Goal: Transaction & Acquisition: Purchase product/service

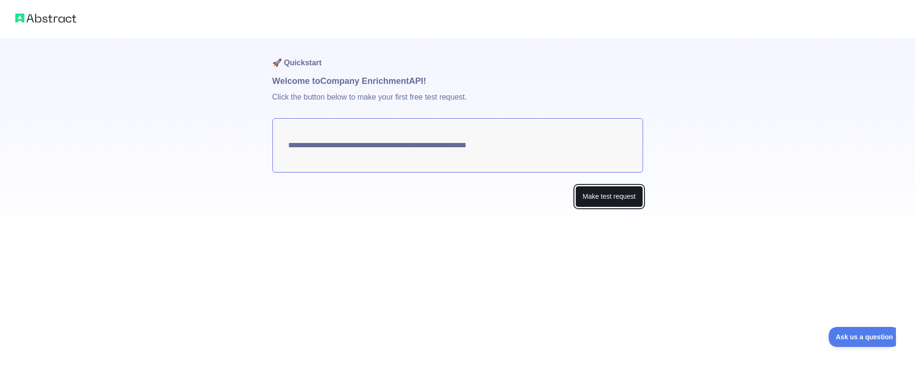
click at [622, 204] on button "Make test request" at bounding box center [608, 196] width 67 height 21
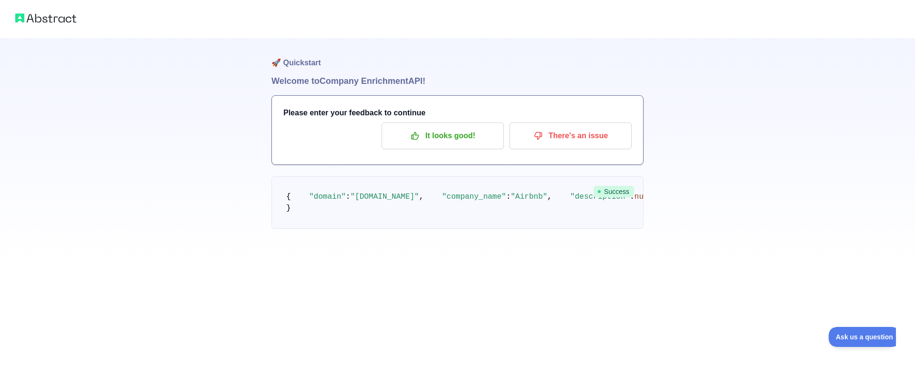
scroll to position [7, 0]
click at [438, 134] on p "It looks good!" at bounding box center [443, 136] width 108 height 16
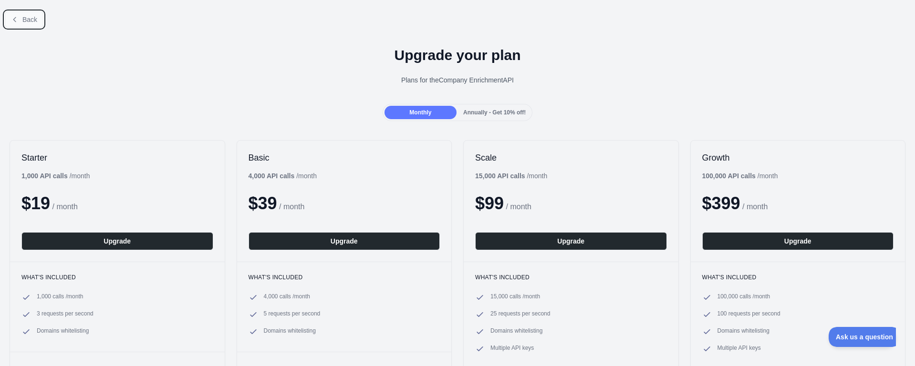
click at [18, 19] on icon at bounding box center [15, 20] width 8 height 8
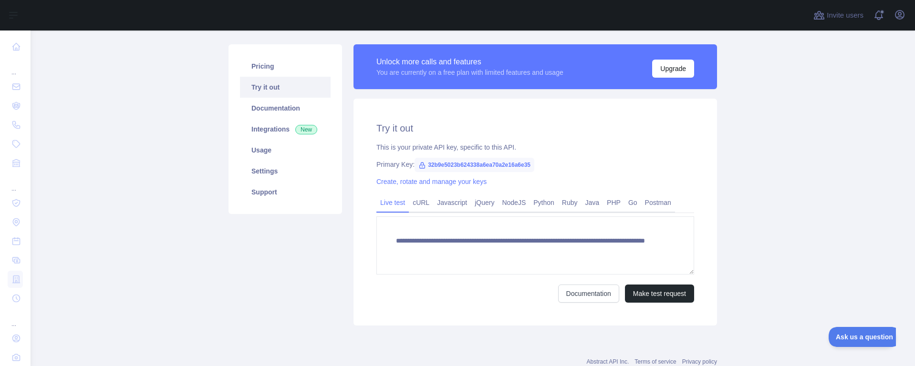
scroll to position [57, 0]
drag, startPoint x: 483, startPoint y: 164, endPoint x: 475, endPoint y: 166, distance: 8.0
drag, startPoint x: 529, startPoint y: 164, endPoint x: 426, endPoint y: 163, distance: 103.0
click at [426, 163] on span "32b9e5023b624338a6ea70a2e16a6e35" at bounding box center [474, 164] width 120 height 14
copy span "32b9e5023b624338a6ea70a2e16a6e35"
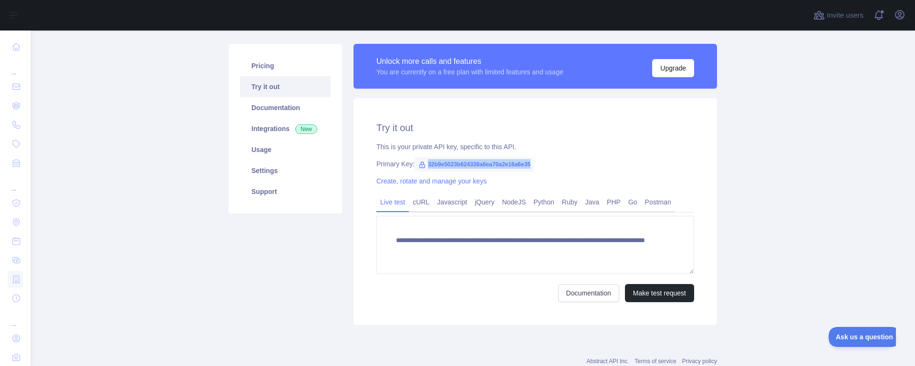
copy span "32b9e5023b624338a6ea70a2e16a6e35"
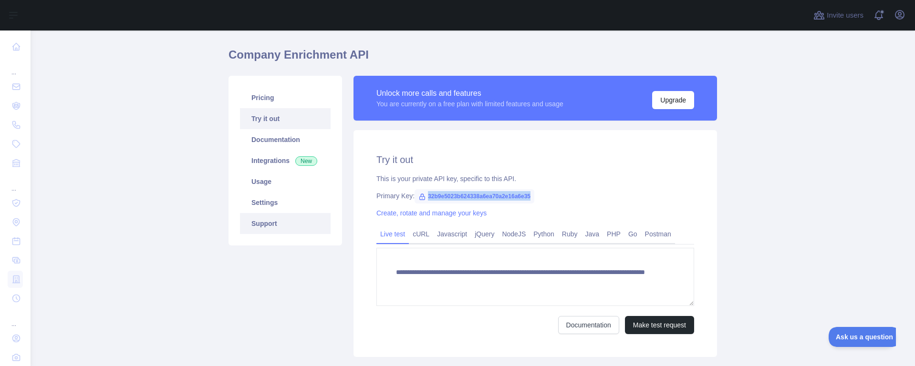
scroll to position [0, 0]
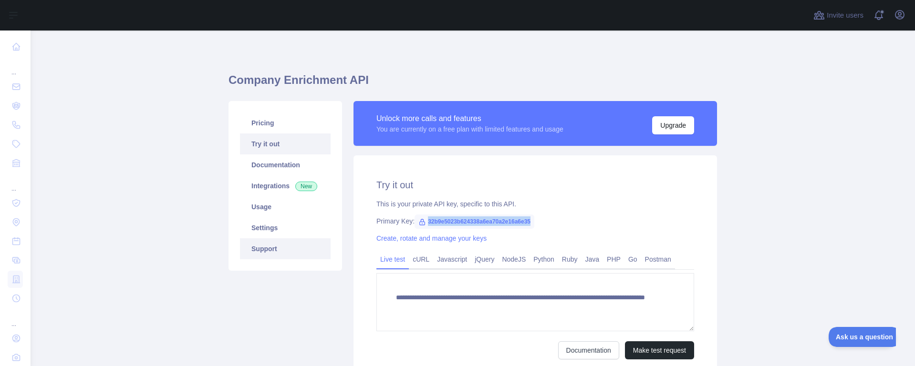
click at [307, 244] on link "Support" at bounding box center [285, 248] width 91 height 21
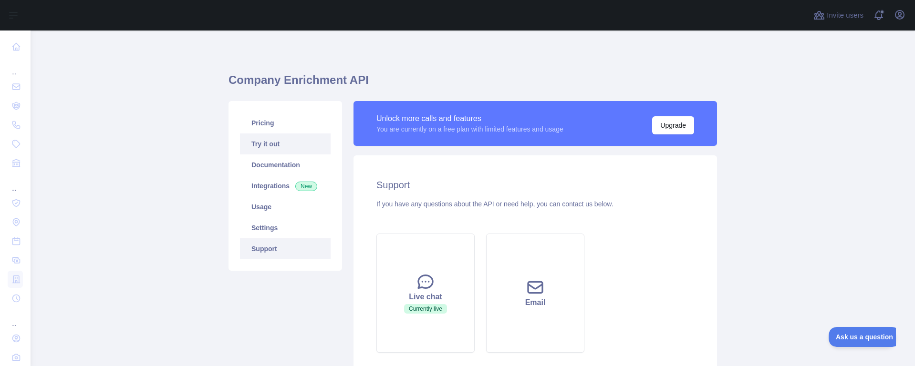
click at [285, 149] on link "Try it out" at bounding box center [285, 144] width 91 height 21
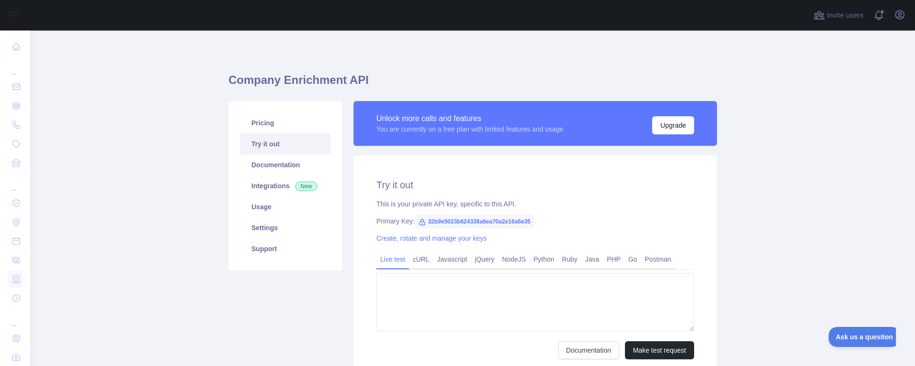
type textarea "**********"
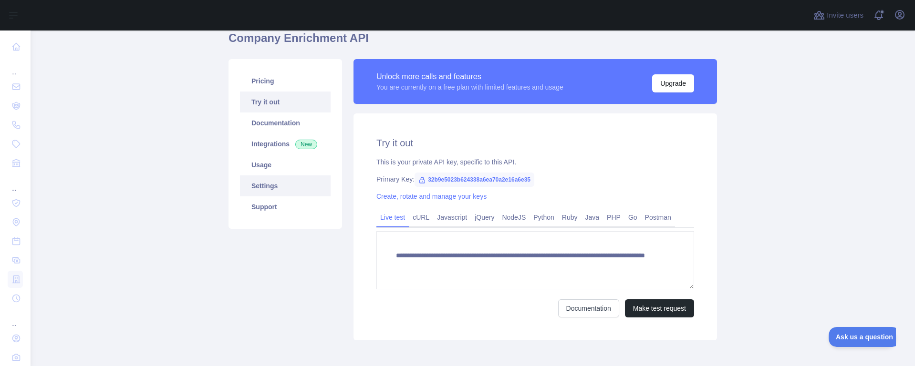
scroll to position [57, 0]
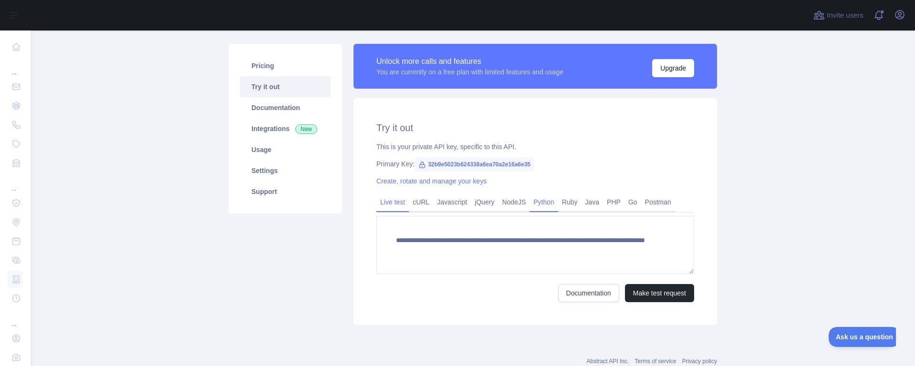
click at [546, 200] on link "Python" at bounding box center [543, 202] width 29 height 15
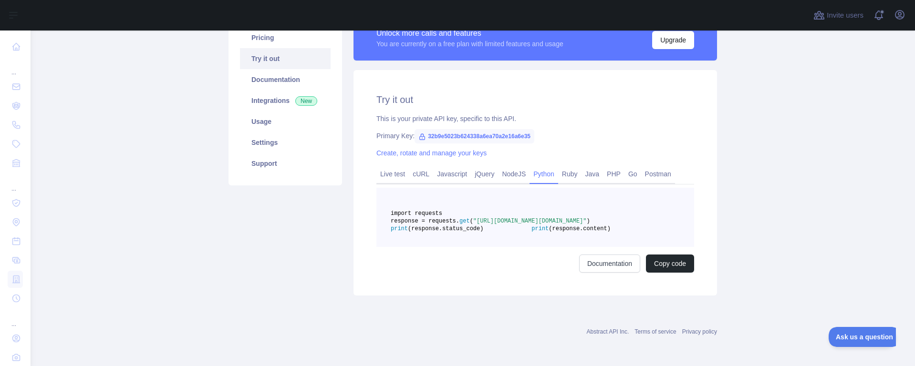
scroll to position [108, 0]
click at [606, 261] on link "Documentation" at bounding box center [609, 264] width 61 height 18
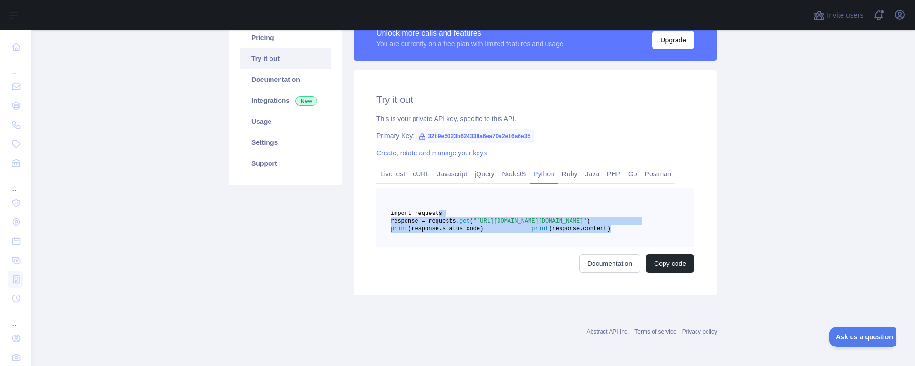
drag, startPoint x: 516, startPoint y: 228, endPoint x: 438, endPoint y: 194, distance: 84.8
click at [438, 194] on pre "import requests response = requests. get ( "https://companyenrichment.abstracta…" at bounding box center [535, 217] width 318 height 59
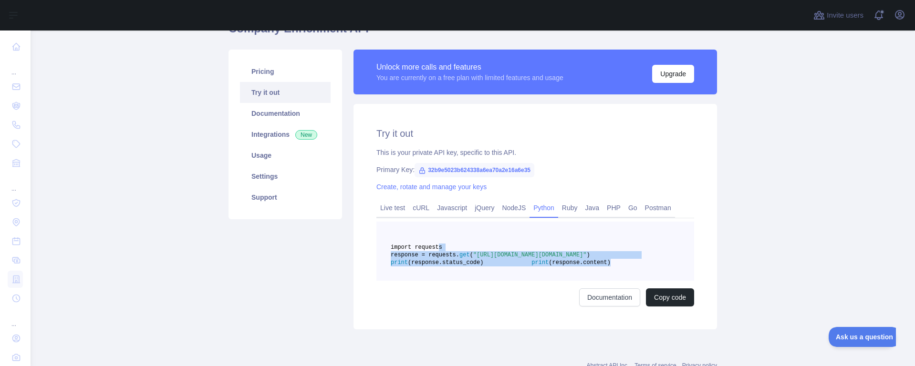
scroll to position [51, 0]
click at [541, 142] on div "Try it out This is your private API key, specific to this API. Primary Key: 32b…" at bounding box center [534, 217] width 363 height 226
click at [478, 170] on span "32b9e5023b624338a6ea70a2e16a6e35" at bounding box center [474, 171] width 120 height 14
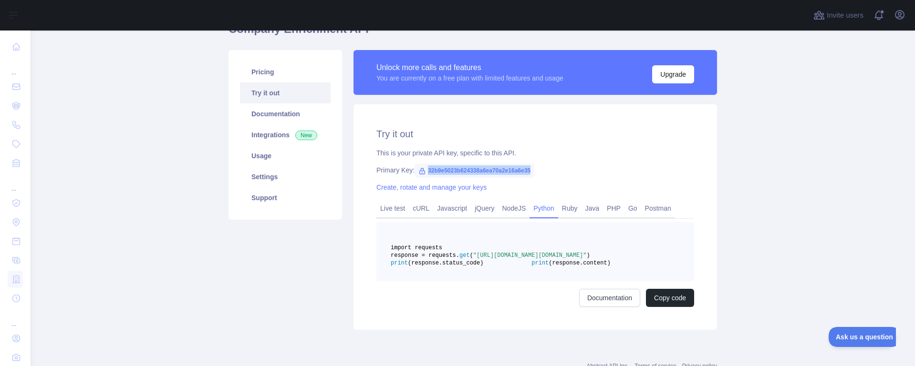
click at [478, 169] on span "32b9e5023b624338a6ea70a2e16a6e35" at bounding box center [474, 171] width 120 height 14
copy span "32b9e5023b624338a6ea70a2e16a6e35"
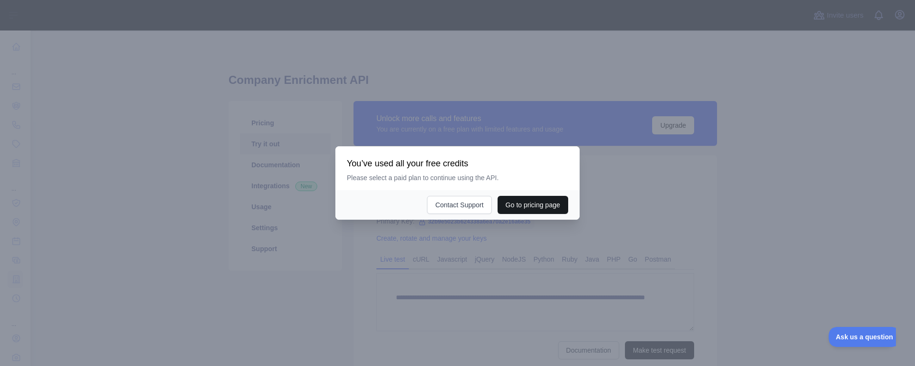
click at [514, 209] on button "Go to pricing page" at bounding box center [532, 205] width 71 height 18
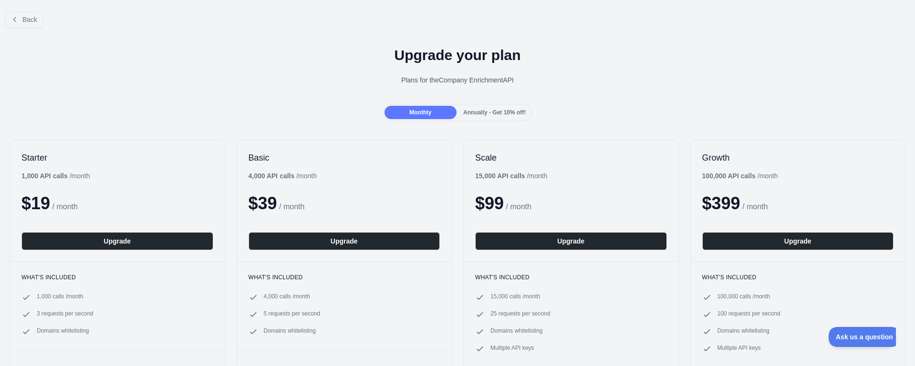
scroll to position [57, 0]
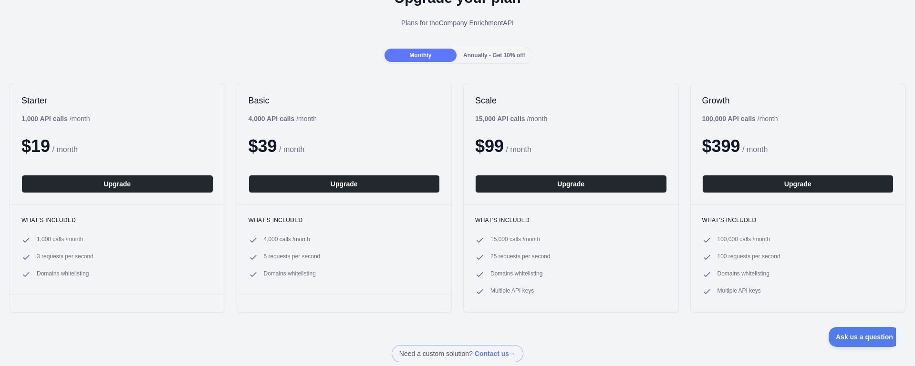
click at [506, 62] on div "Annually - Get 10% off!" at bounding box center [494, 55] width 72 height 13
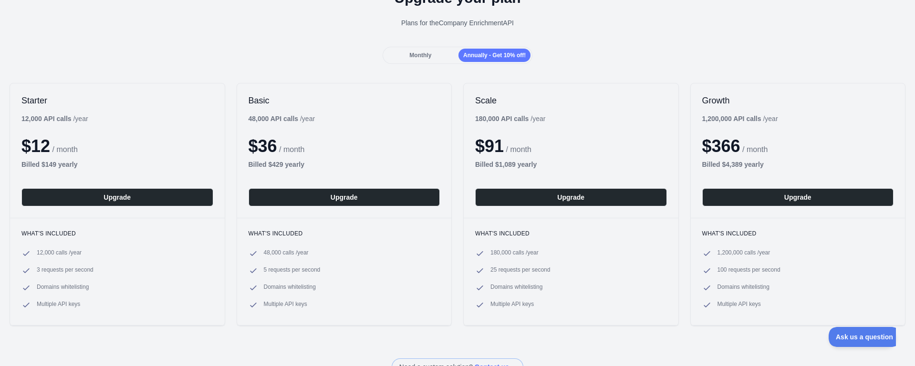
click at [427, 54] on span "Monthly" at bounding box center [420, 55] width 22 height 7
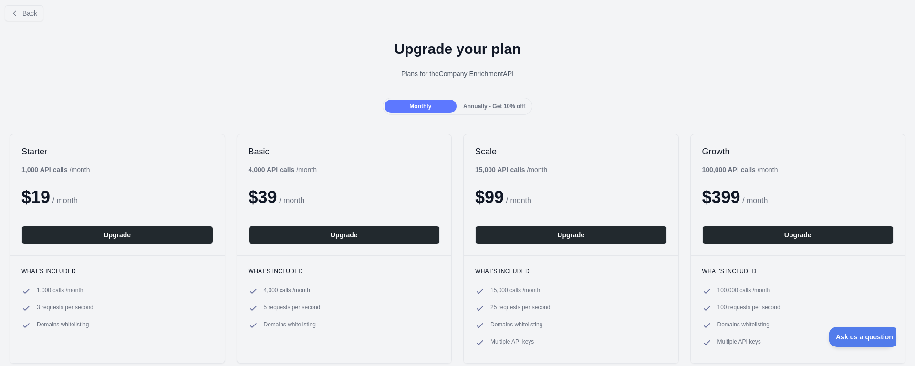
scroll to position [0, 0]
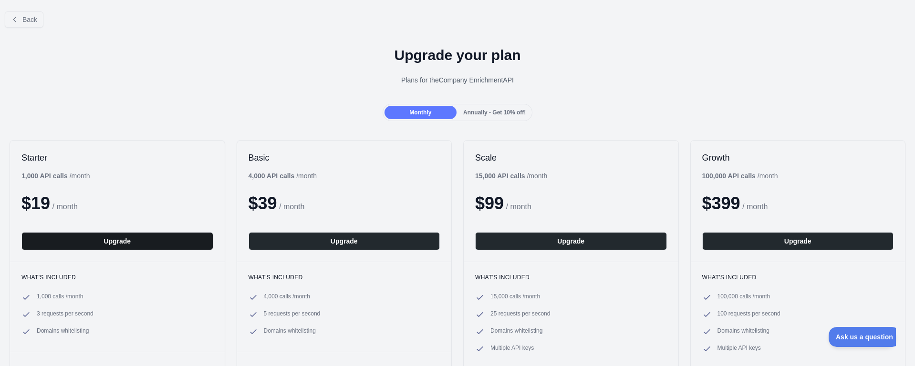
click at [134, 236] on button "Upgrade" at bounding box center [117, 241] width 192 height 18
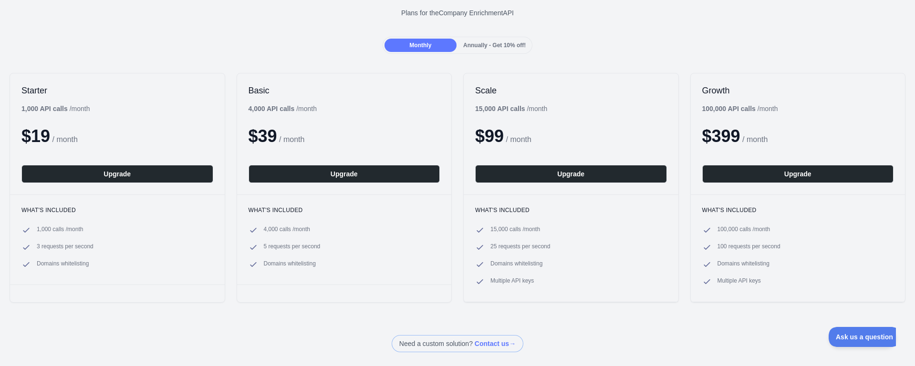
scroll to position [114, 0]
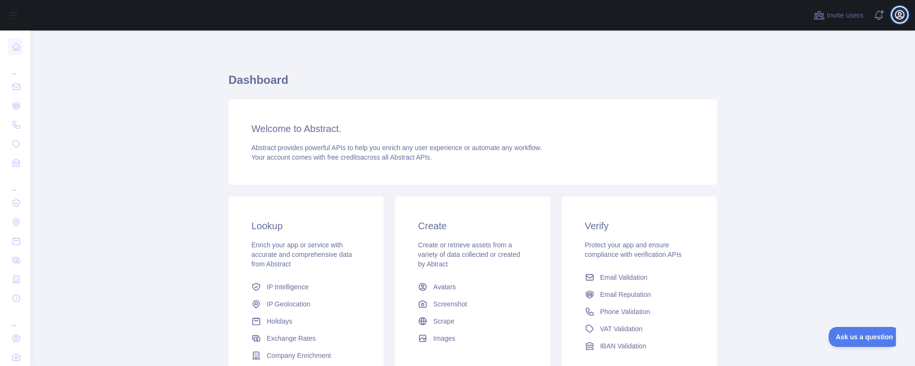
click at [900, 9] on icon "button" at bounding box center [899, 14] width 11 height 11
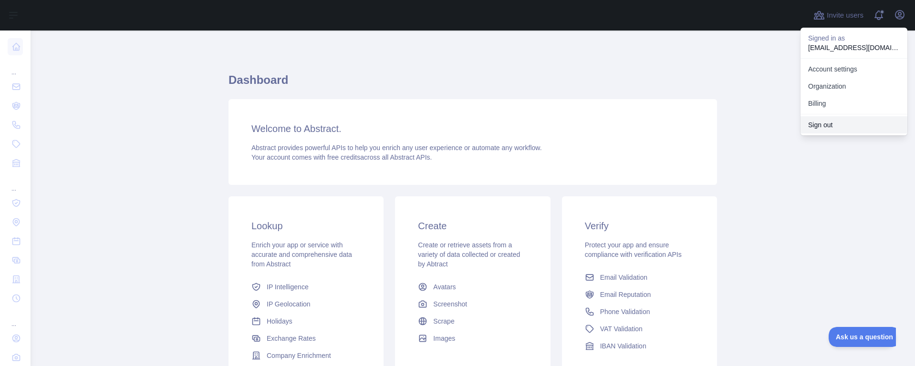
click at [825, 131] on button "Sign out" at bounding box center [853, 124] width 107 height 17
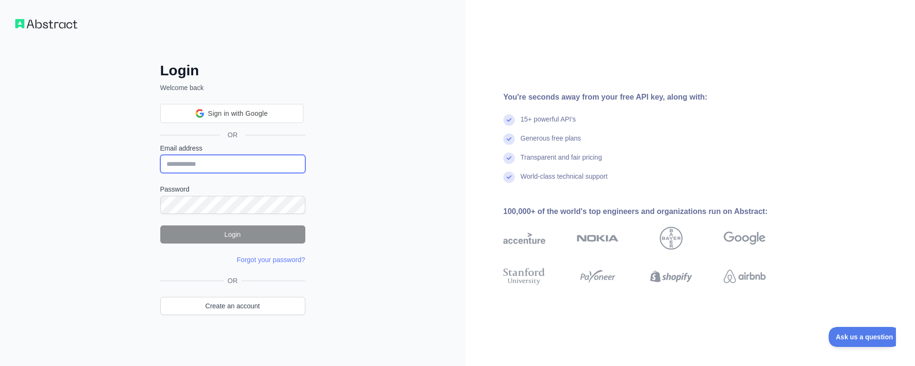
click at [226, 165] on input "Email address" at bounding box center [232, 164] width 145 height 18
click at [251, 115] on span "Sign in with Google" at bounding box center [238, 114] width 60 height 10
click at [243, 170] on input "Email address" at bounding box center [232, 164] width 145 height 18
click at [259, 114] on div "Sign in with Google. Opens in new tab" at bounding box center [231, 113] width 143 height 21
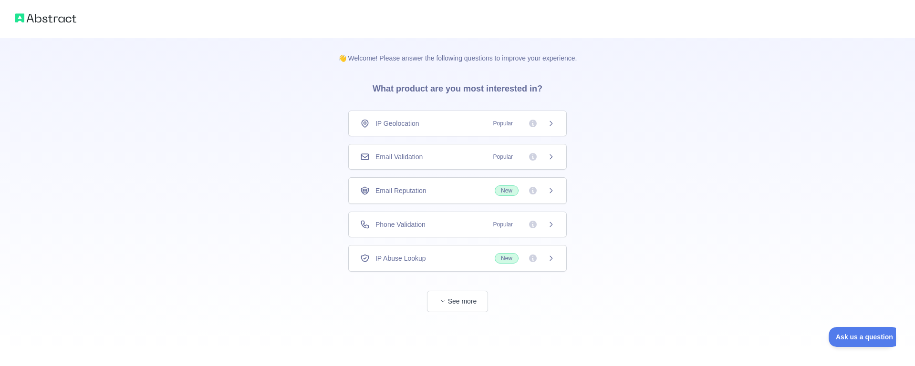
click at [449, 134] on div "IP Geolocation Popular" at bounding box center [457, 124] width 218 height 26
click at [437, 294] on button "See more" at bounding box center [457, 301] width 61 height 21
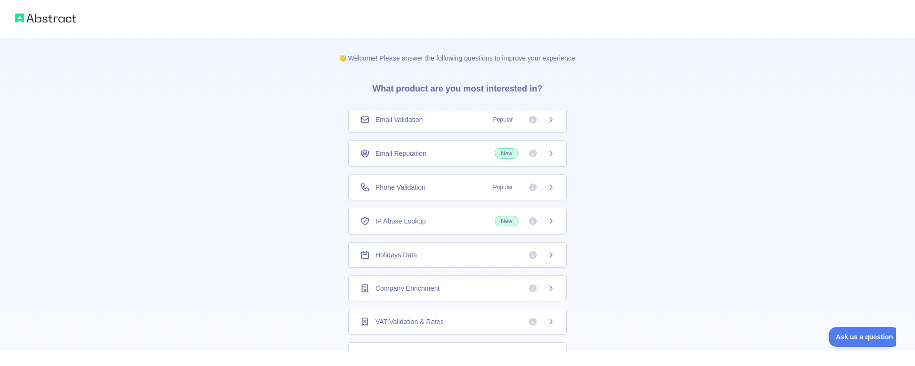
scroll to position [54, 0]
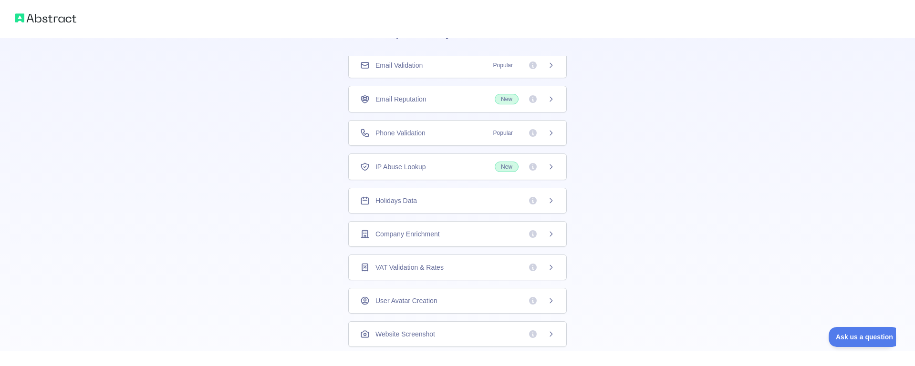
click at [451, 234] on div "Company Enrichment" at bounding box center [457, 234] width 195 height 10
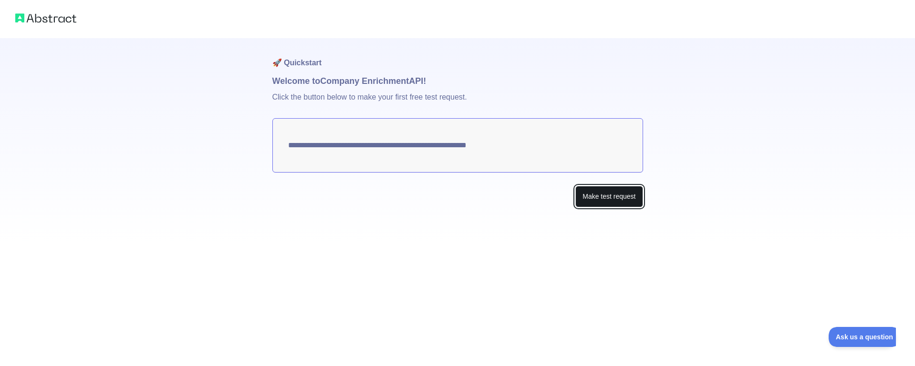
click at [603, 196] on button "Make test request" at bounding box center [608, 196] width 67 height 21
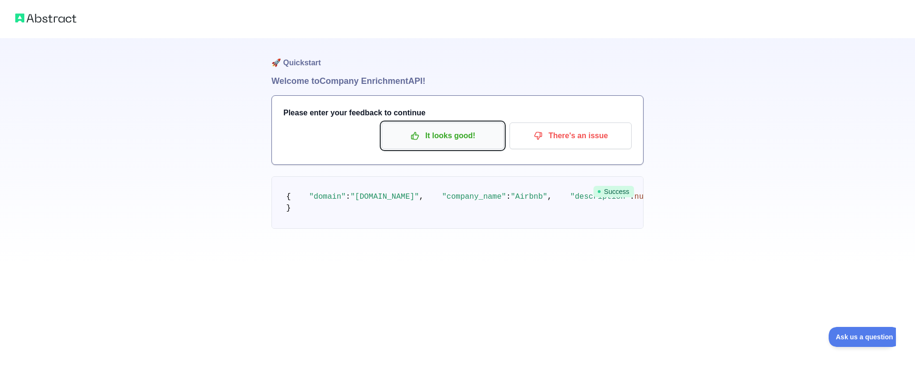
click at [465, 139] on p "It looks good!" at bounding box center [443, 136] width 108 height 16
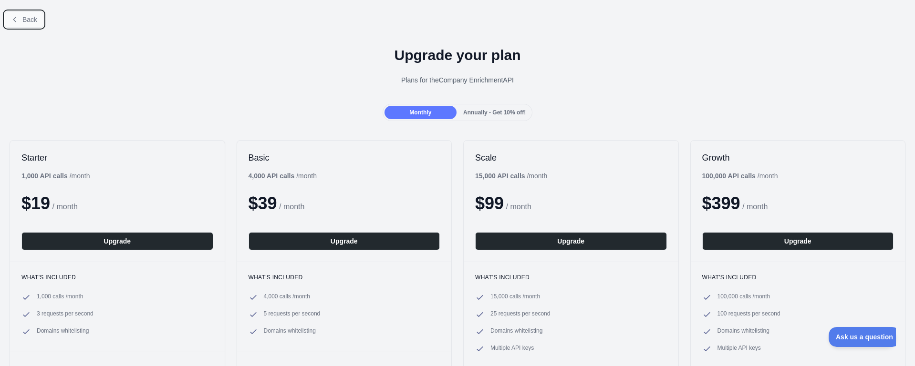
click at [9, 20] on button "Back" at bounding box center [24, 19] width 39 height 16
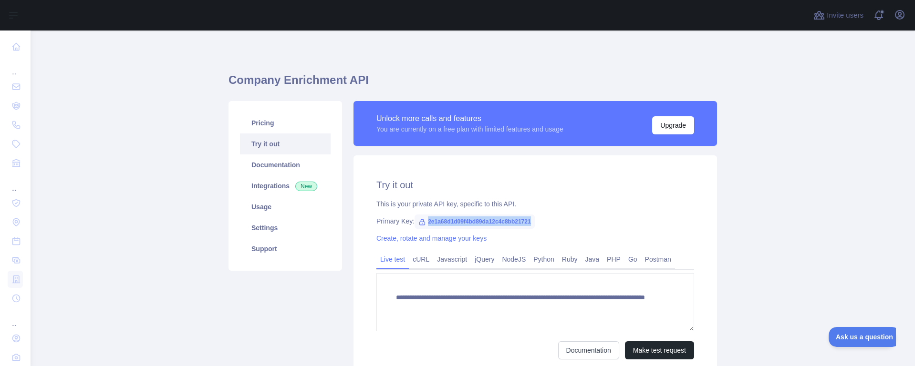
drag, startPoint x: 528, startPoint y: 223, endPoint x: 422, endPoint y: 225, distance: 106.4
click at [422, 225] on span "2e1a68d1d09f4bd89da12c4c8bb21721" at bounding box center [474, 222] width 120 height 14
copy span "2e1a68d1d09f4bd89da12c4c8bb21721"
click at [905, 12] on button "Open user menu" at bounding box center [899, 14] width 15 height 15
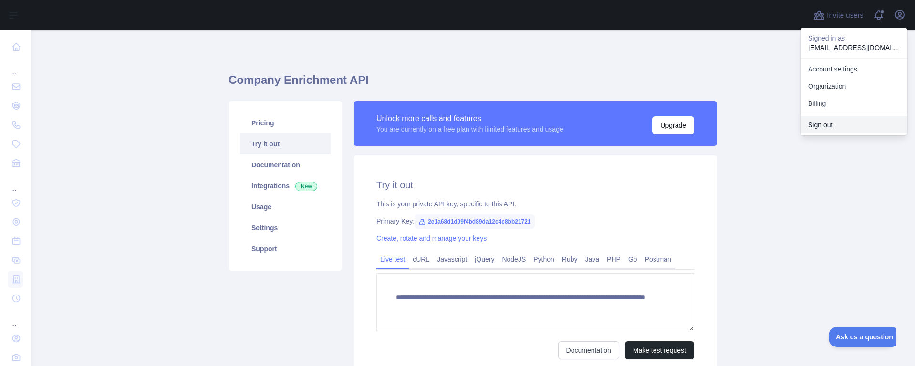
click at [822, 125] on button "Sign out" at bounding box center [853, 124] width 107 height 17
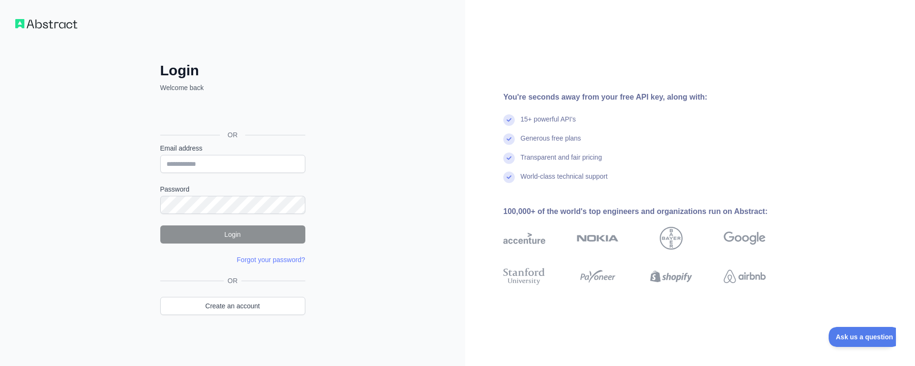
click at [240, 118] on div "Sign in with Google. Opens in new tab" at bounding box center [231, 113] width 143 height 21
click at [384, 102] on div "Login Welcome back OR Email address Password Login Forgot your password? Please…" at bounding box center [232, 183] width 465 height 366
click at [234, 118] on div "Sign in with Google. Opens in new tab" at bounding box center [231, 113] width 143 height 21
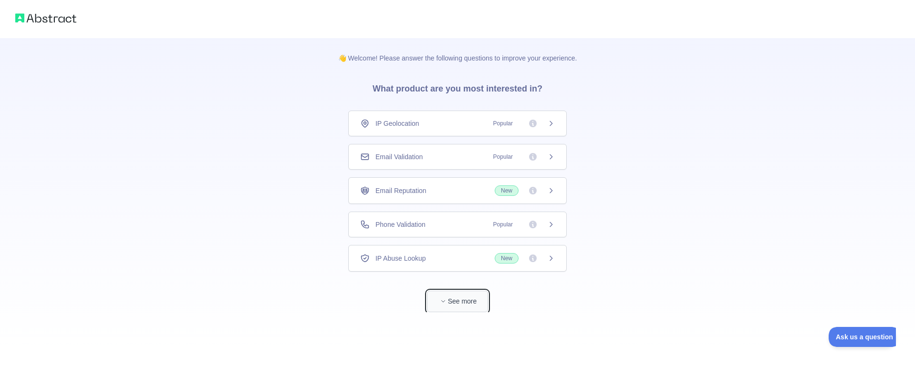
click at [436, 295] on button "See more" at bounding box center [457, 301] width 61 height 21
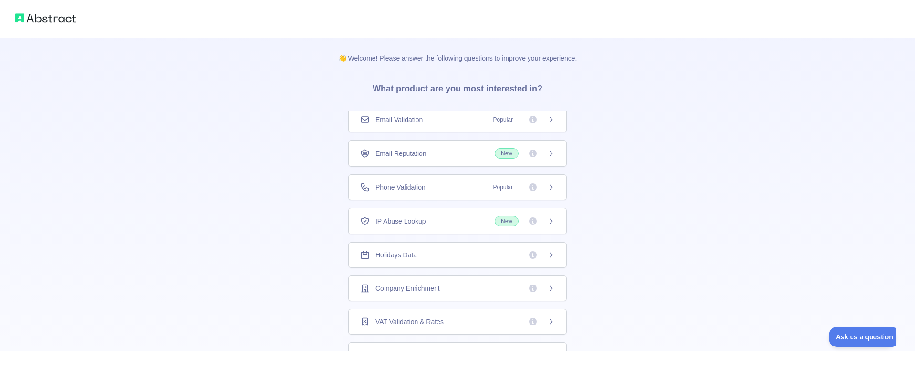
click at [430, 283] on div "Company Enrichment" at bounding box center [457, 289] width 218 height 26
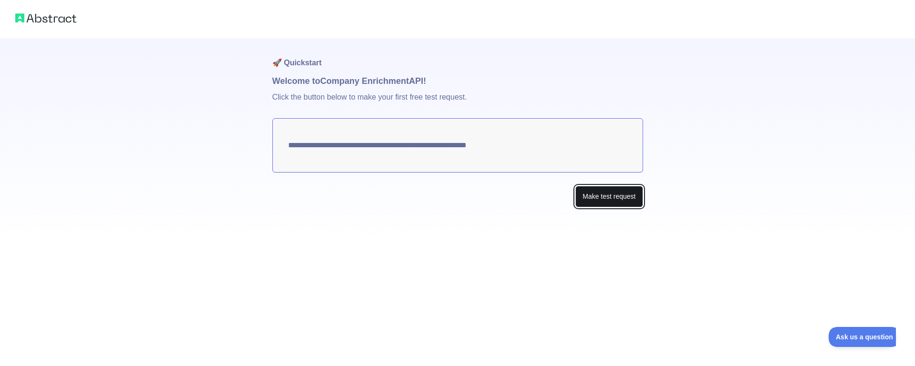
click at [594, 200] on button "Make test request" at bounding box center [608, 196] width 67 height 21
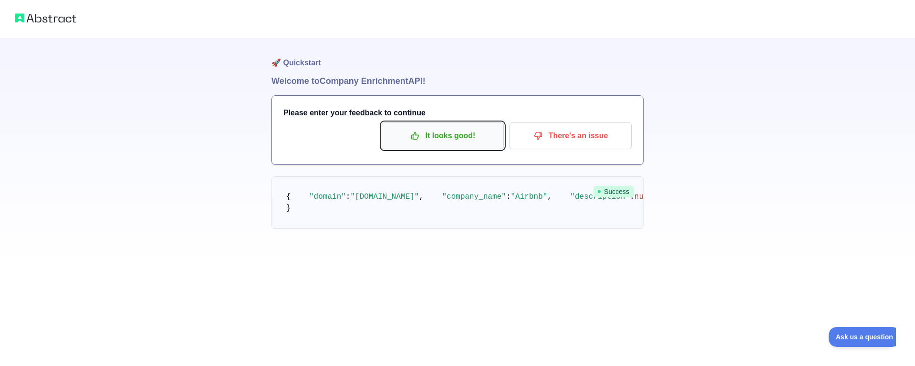
click at [465, 130] on p "It looks good!" at bounding box center [443, 136] width 108 height 16
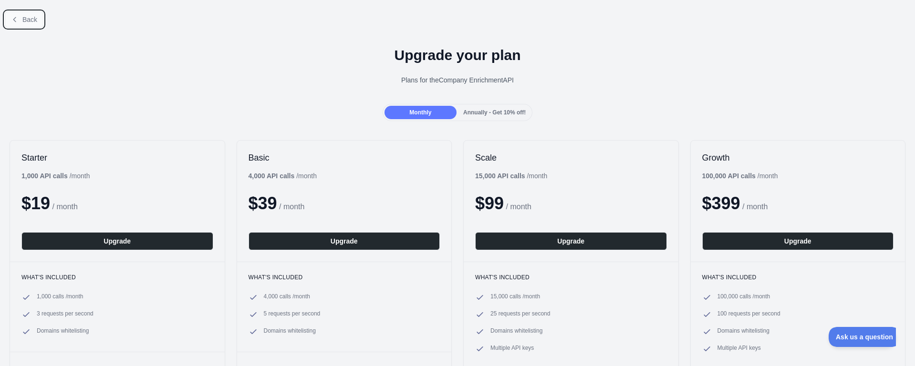
click at [22, 20] on button "Back" at bounding box center [24, 19] width 39 height 16
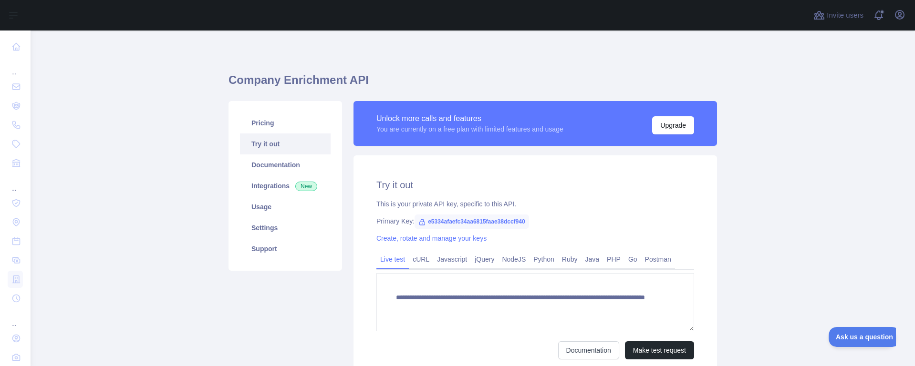
drag, startPoint x: 475, startPoint y: 221, endPoint x: 455, endPoint y: 223, distance: 19.6
click at [520, 222] on span "e5334afaefc34aa6815faae38dccf940" at bounding box center [471, 222] width 114 height 14
drag, startPoint x: 524, startPoint y: 222, endPoint x: 421, endPoint y: 222, distance: 103.0
click at [419, 222] on span "e5334afaefc34aa6815faae38dccf940" at bounding box center [471, 222] width 114 height 14
copy span "e5334afaefc34aa6815faae38dccf940"
